Goal: Task Accomplishment & Management: Use online tool/utility

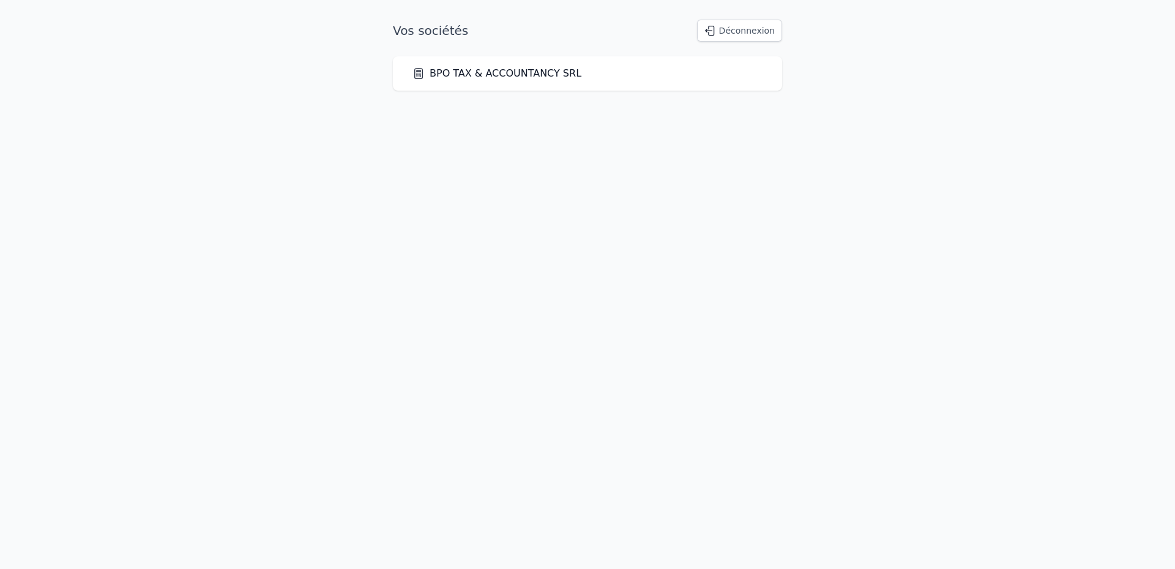
click at [503, 72] on link "BPO TAX & ACCOUNTANCY SRL" at bounding box center [496, 73] width 169 height 15
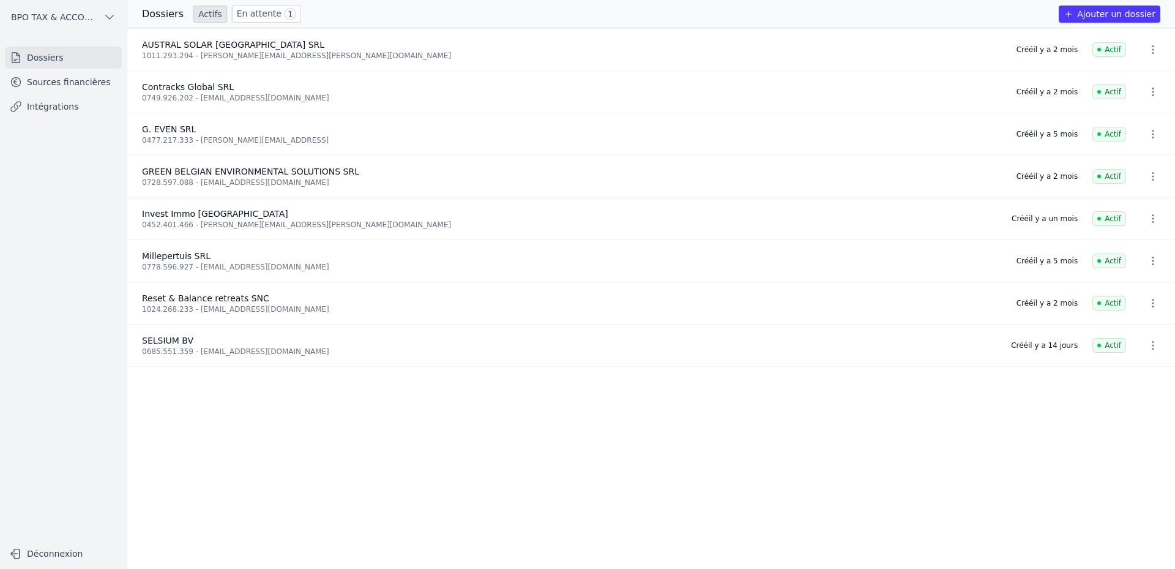
click at [210, 91] on span "Contracks Global SRL" at bounding box center [188, 87] width 92 height 10
click at [52, 80] on link "Sources financières" at bounding box center [63, 82] width 117 height 22
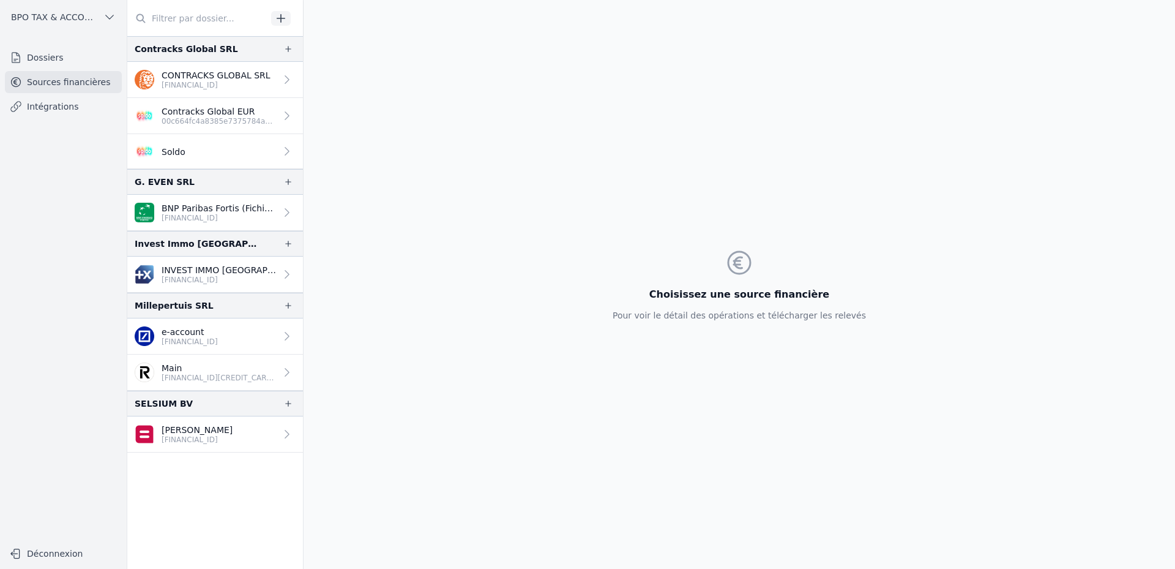
click at [283, 148] on icon at bounding box center [287, 151] width 12 height 12
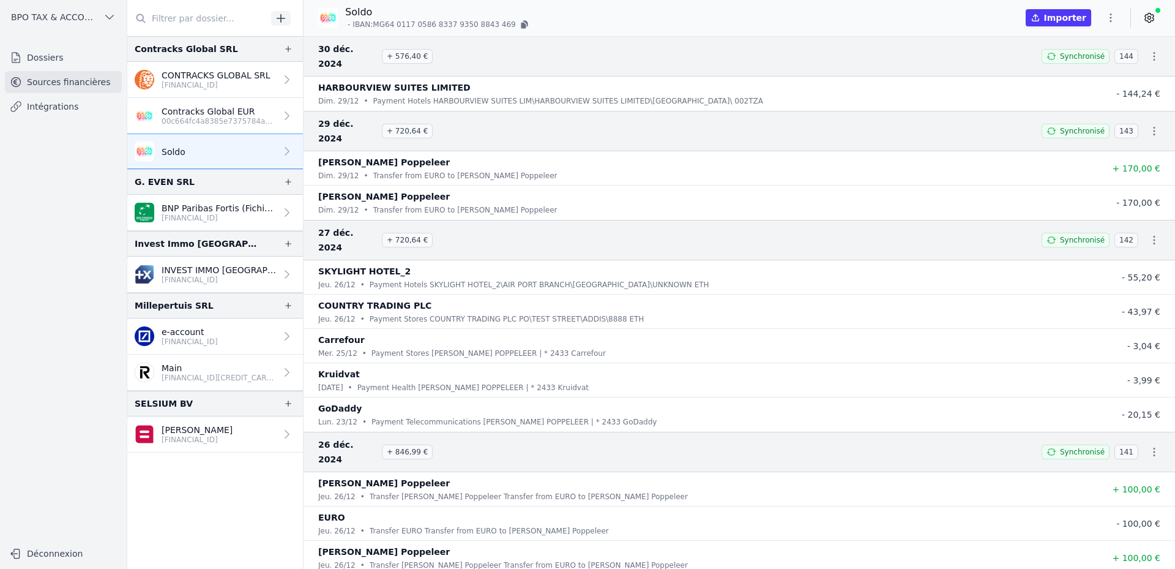
click at [1069, 16] on button "Importer" at bounding box center [1058, 17] width 65 height 17
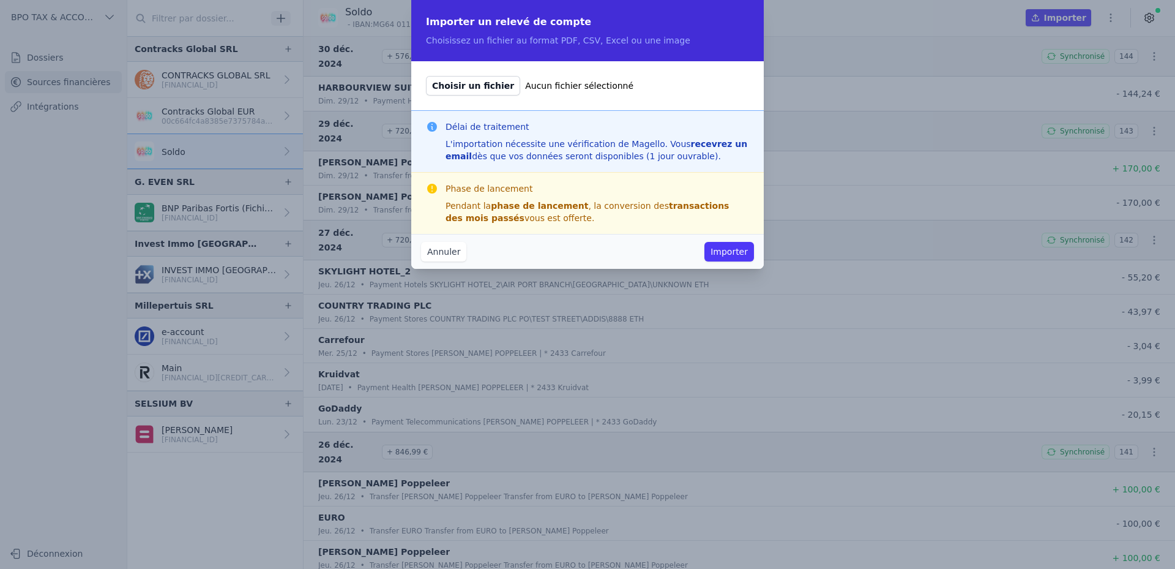
click at [487, 84] on span "Choisir un fichier" at bounding box center [473, 86] width 94 height 20
click at [426, 76] on input "Choisir un fichier Aucun fichier sélectionné" at bounding box center [425, 75] width 1 height 1
click at [464, 81] on span "Choisir un fichier" at bounding box center [473, 86] width 94 height 20
click at [426, 76] on input "Choisir un fichier Aucun fichier sélectionné" at bounding box center [425, 75] width 1 height 1
type input "C:\fakepath\[PERSON_NAME] Statement_2024-12-31_2025-06-23.pdf"
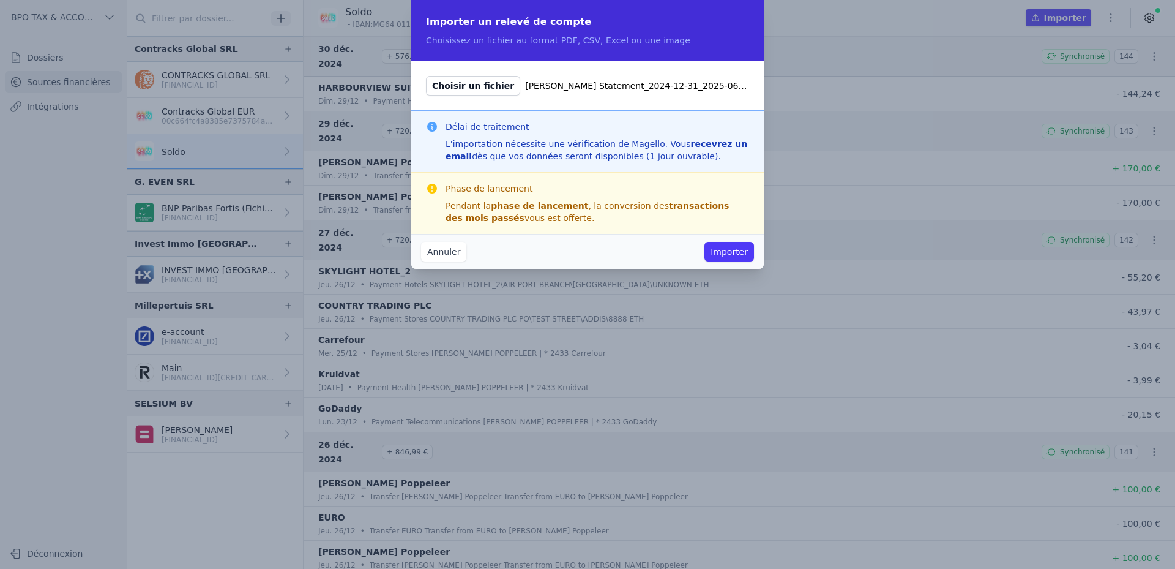
click at [727, 250] on button "Importer" at bounding box center [729, 252] width 50 height 20
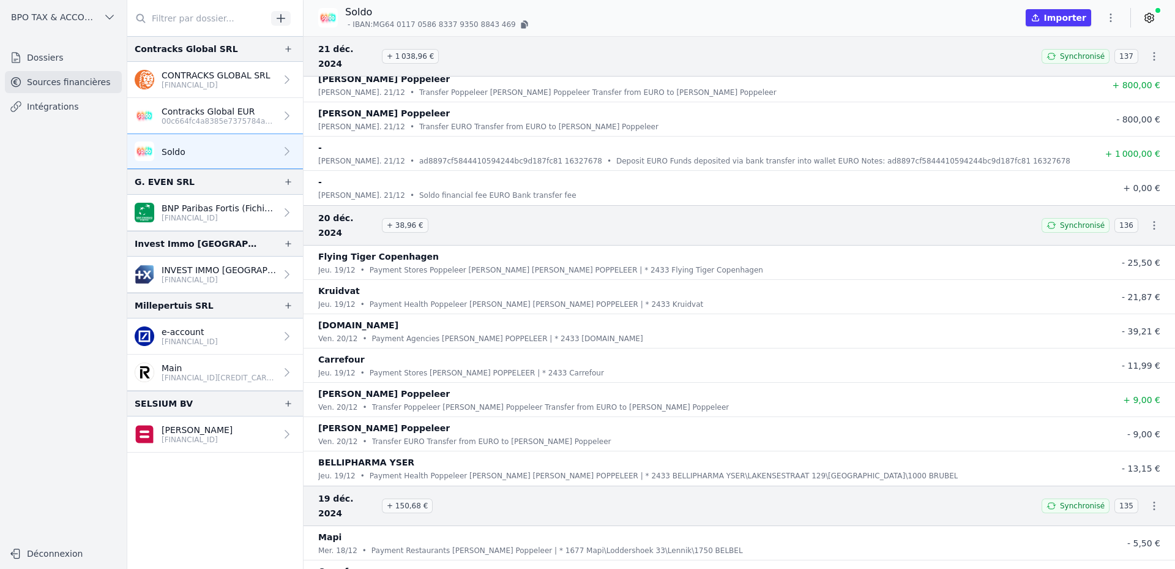
scroll to position [1102, 0]
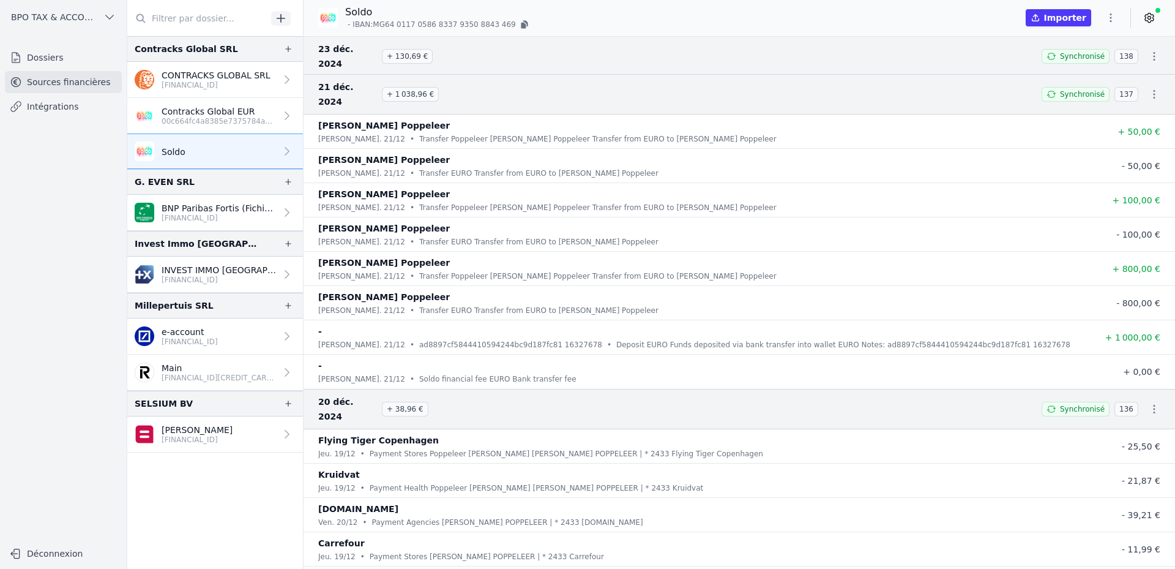
click at [230, 121] on p "00c664fc4a8385e7375784a267ba5554" at bounding box center [219, 121] width 114 height 10
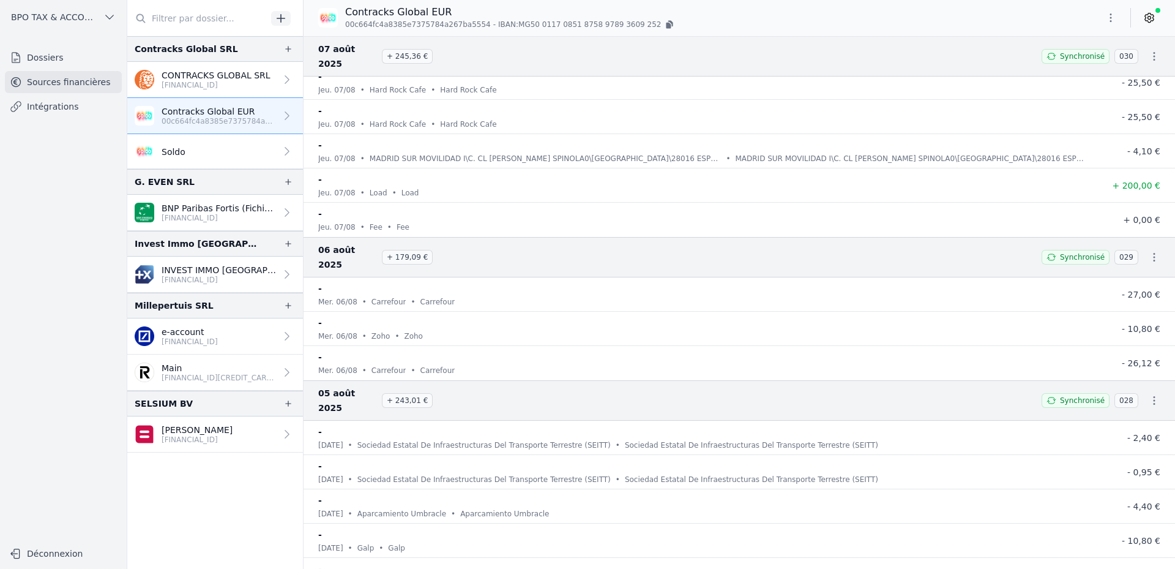
scroll to position [3855, 0]
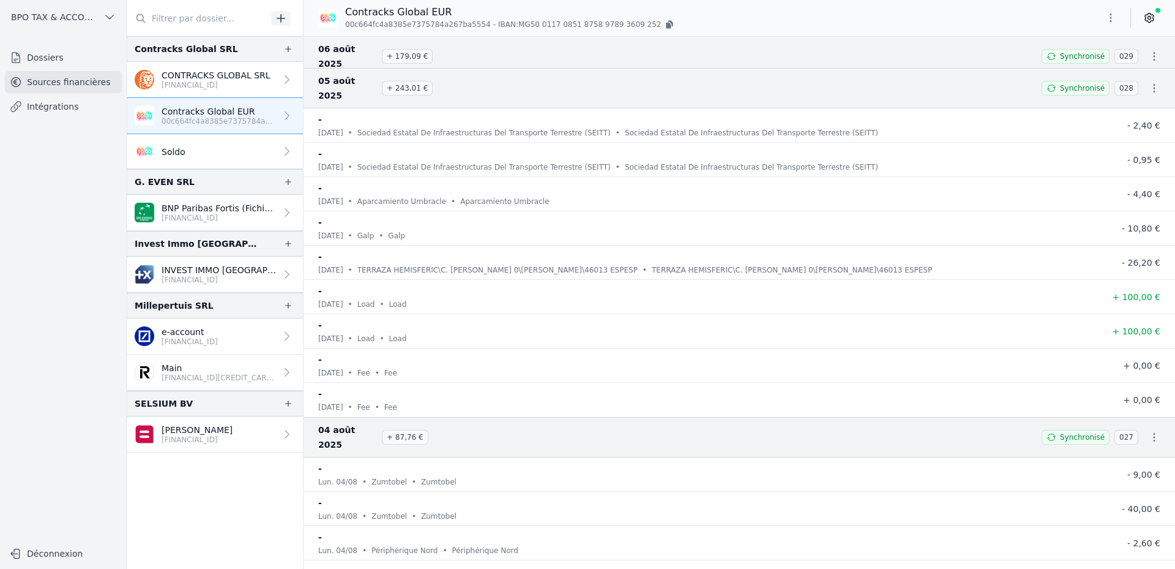
click at [242, 144] on link "Soldo" at bounding box center [215, 151] width 176 height 35
